Goal: Task Accomplishment & Management: Use online tool/utility

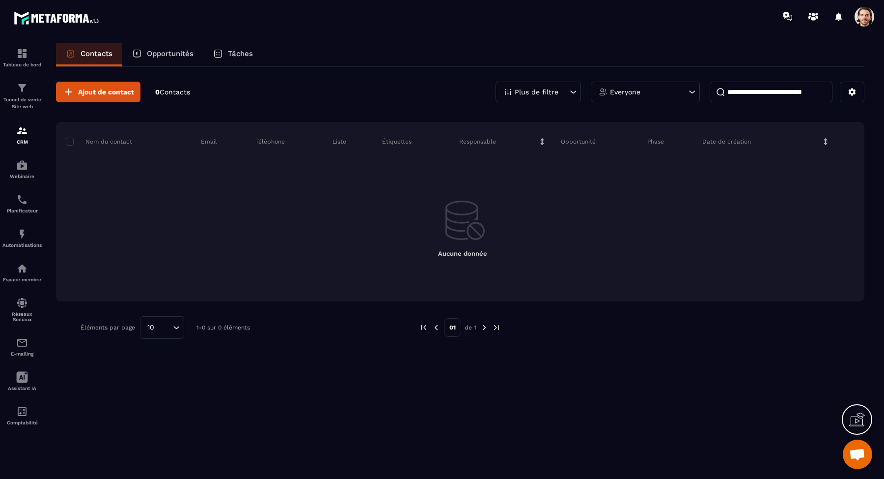
click at [564, 89] on div "Plus de filtre" at bounding box center [538, 92] width 85 height 21
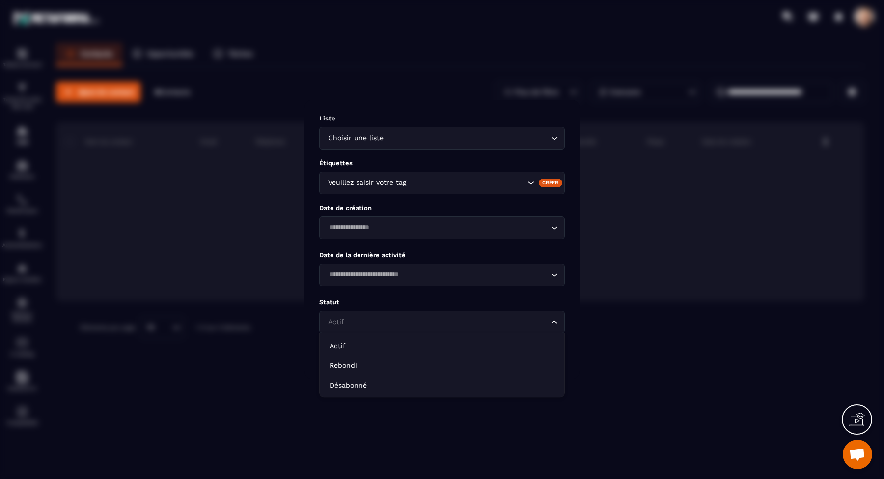
click at [441, 313] on div "Actif Loading..." at bounding box center [442, 322] width 246 height 23
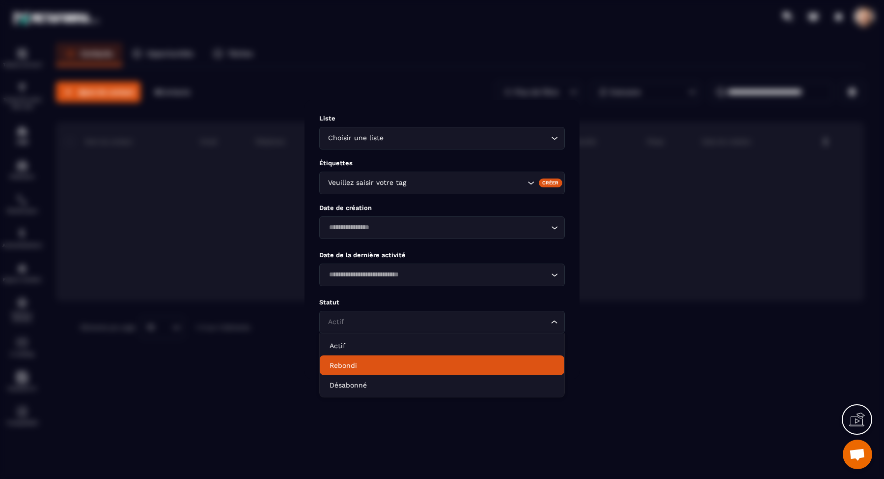
click at [401, 367] on p "Rebondi" at bounding box center [442, 365] width 225 height 10
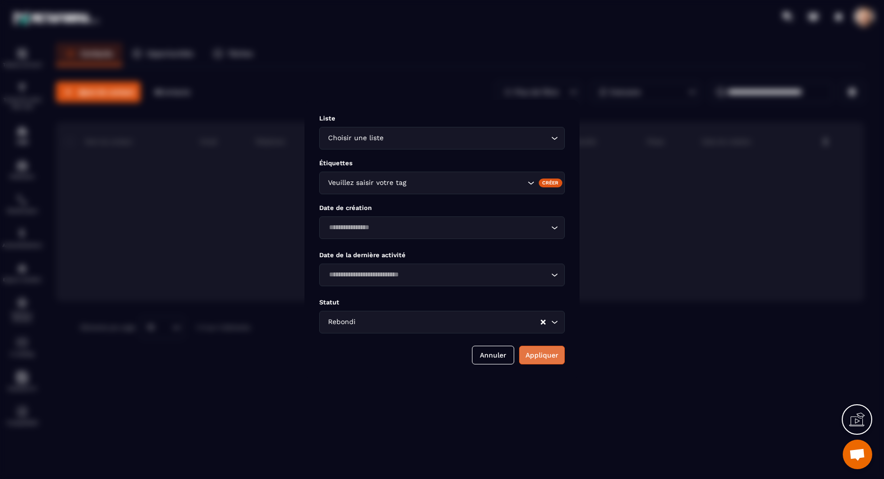
click at [532, 360] on button "Appliquer" at bounding box center [542, 354] width 46 height 19
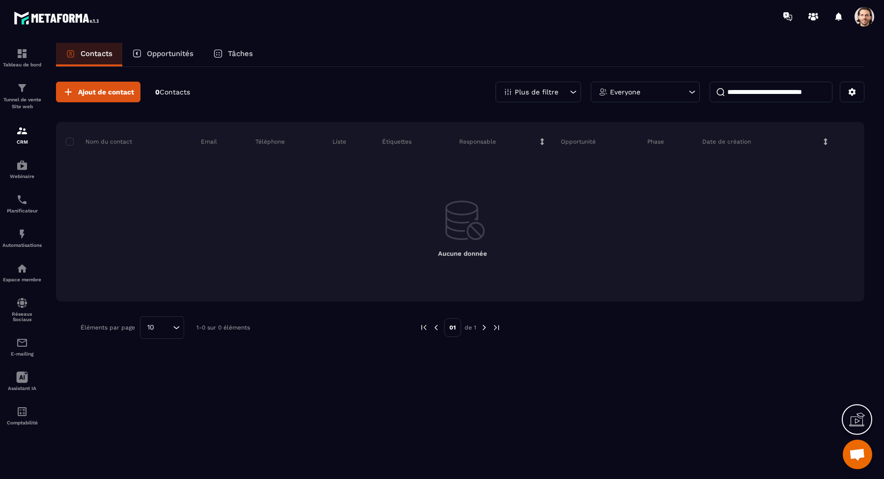
click at [559, 93] on div "Plus de filtre" at bounding box center [538, 92] width 85 height 21
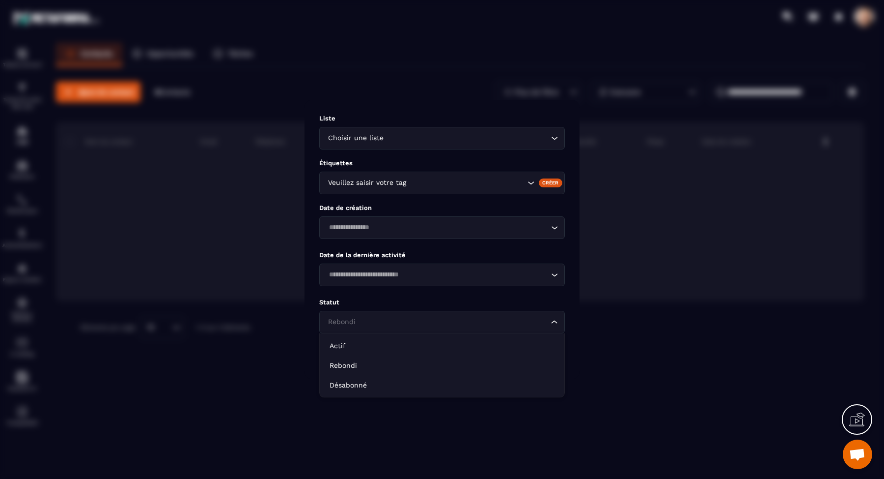
click at [456, 315] on div "Rebondi Loading..." at bounding box center [442, 322] width 246 height 23
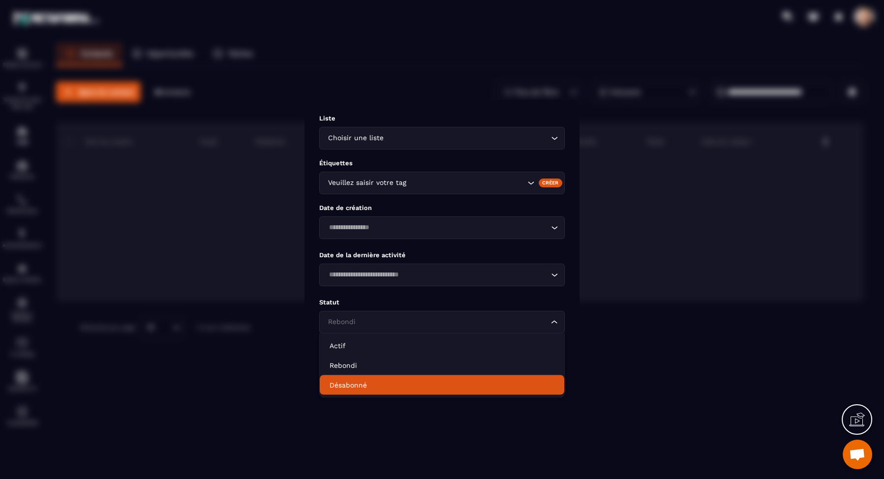
click at [432, 384] on p "Désabonné" at bounding box center [442, 385] width 225 height 10
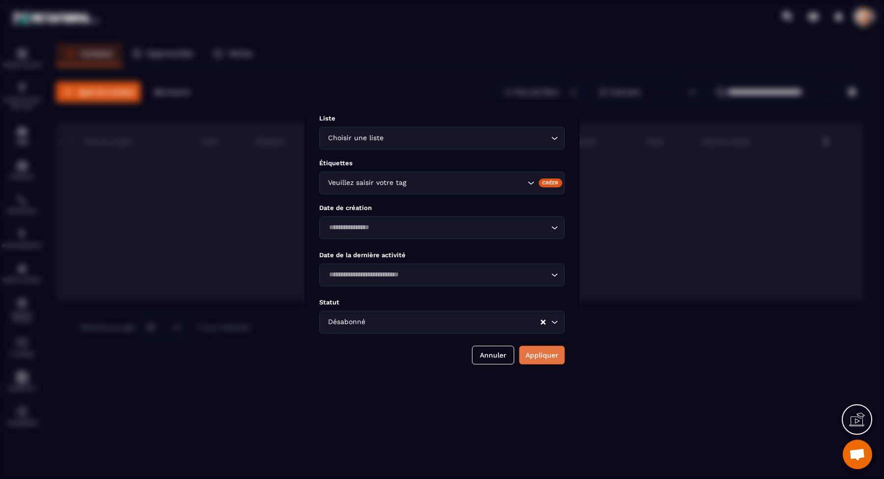
click at [541, 352] on button "Appliquer" at bounding box center [542, 354] width 46 height 19
